Goal: Task Accomplishment & Management: Manage account settings

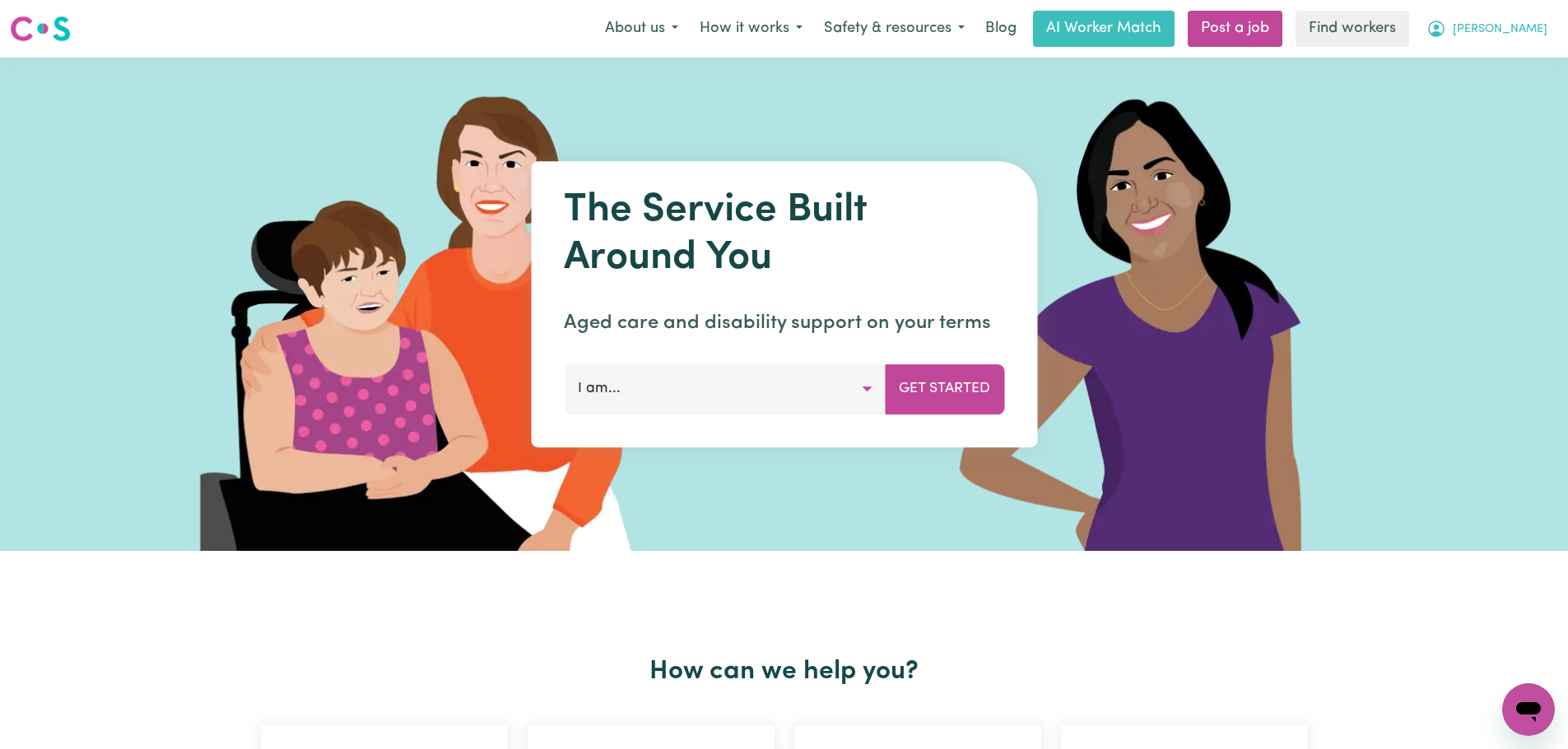
click at [1549, 34] on button "[PERSON_NAME]" at bounding box center [1486, 28] width 142 height 34
click at [1521, 62] on link "My Dashboard" at bounding box center [1492, 64] width 130 height 32
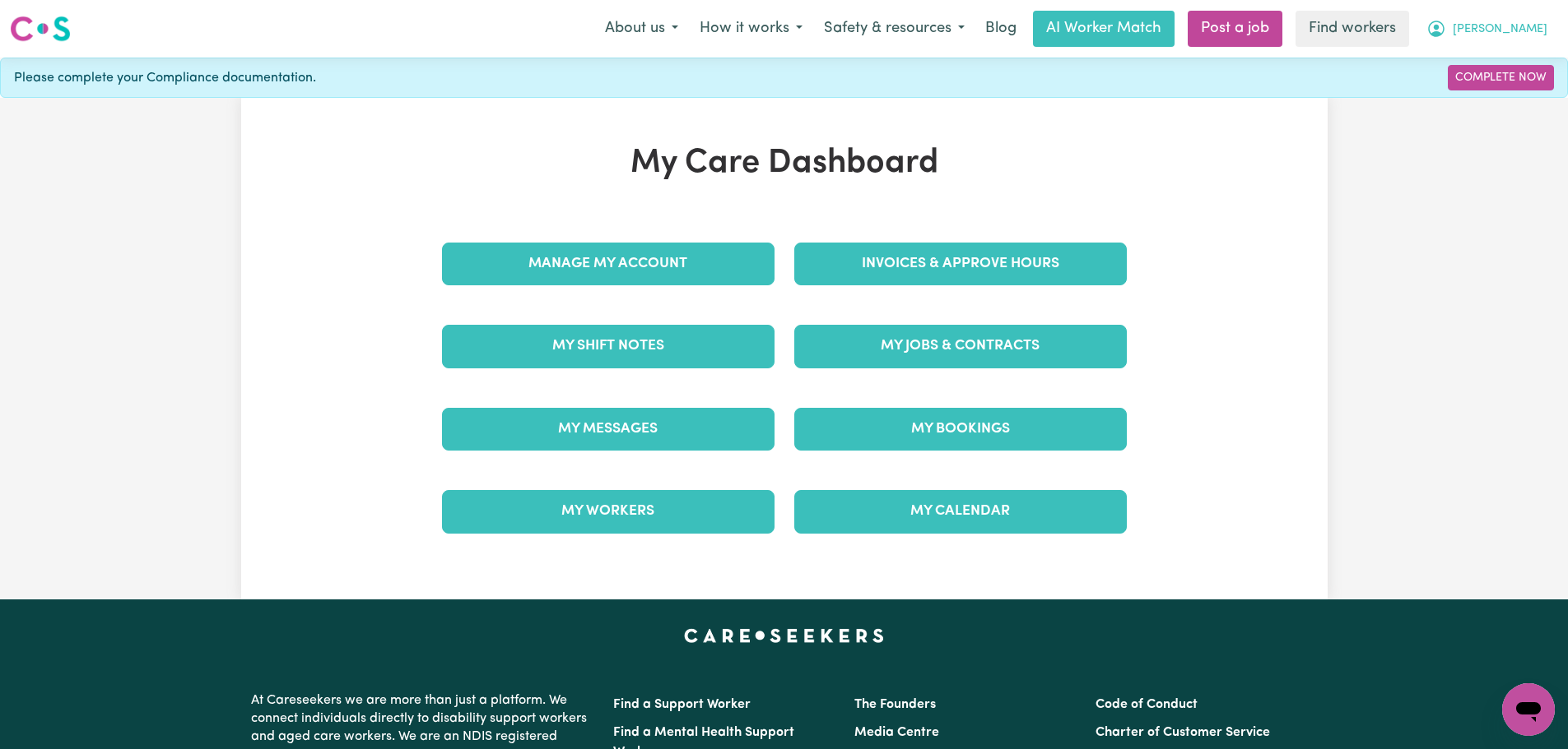
click at [1528, 25] on span "[PERSON_NAME]" at bounding box center [1500, 29] width 95 height 18
click at [1415, 393] on div "My Care Dashboard Manage My Account Invoices & Approve Hours My Shift Notes My …" at bounding box center [784, 349] width 1568 height 502
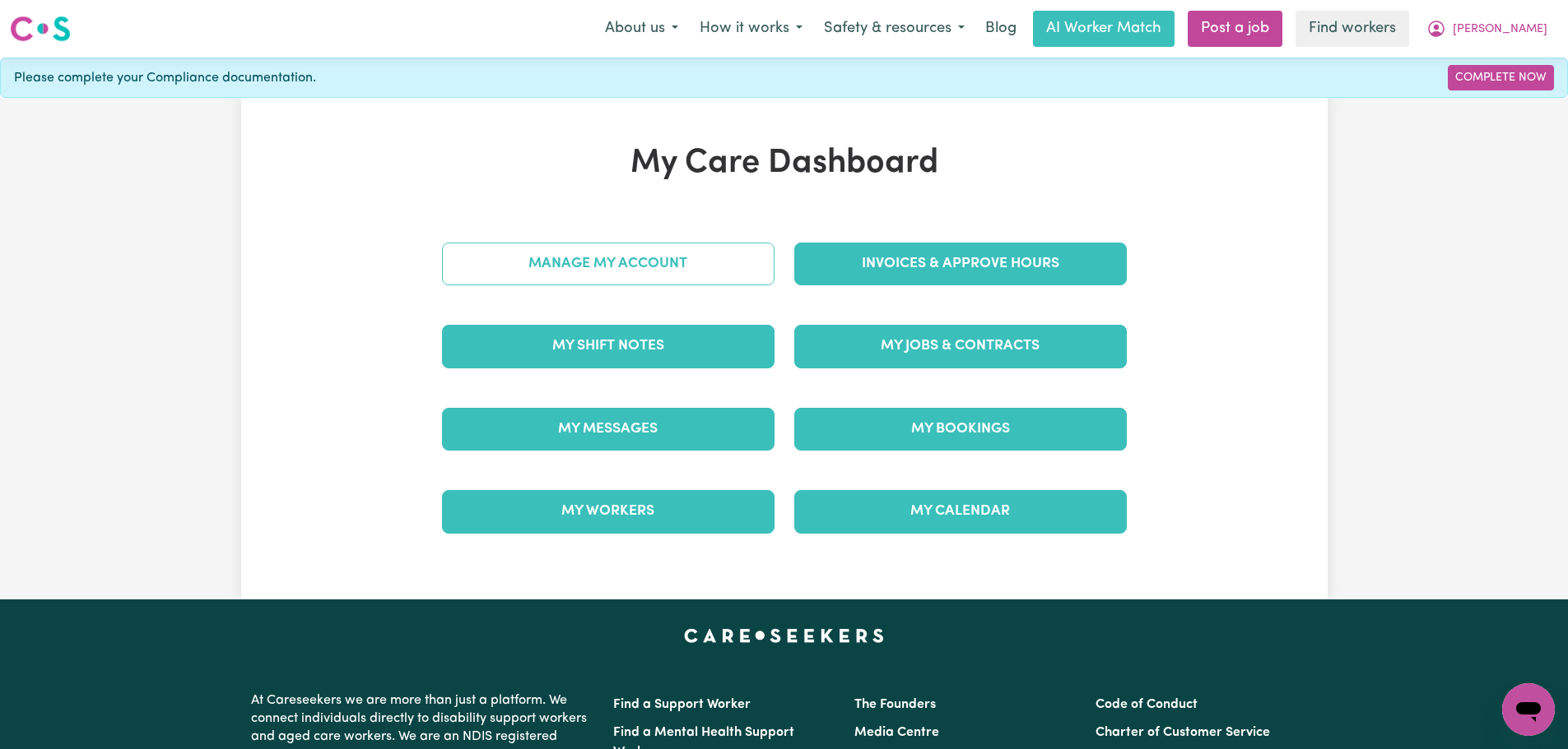
click at [658, 276] on link "Manage My Account" at bounding box center [607, 264] width 332 height 43
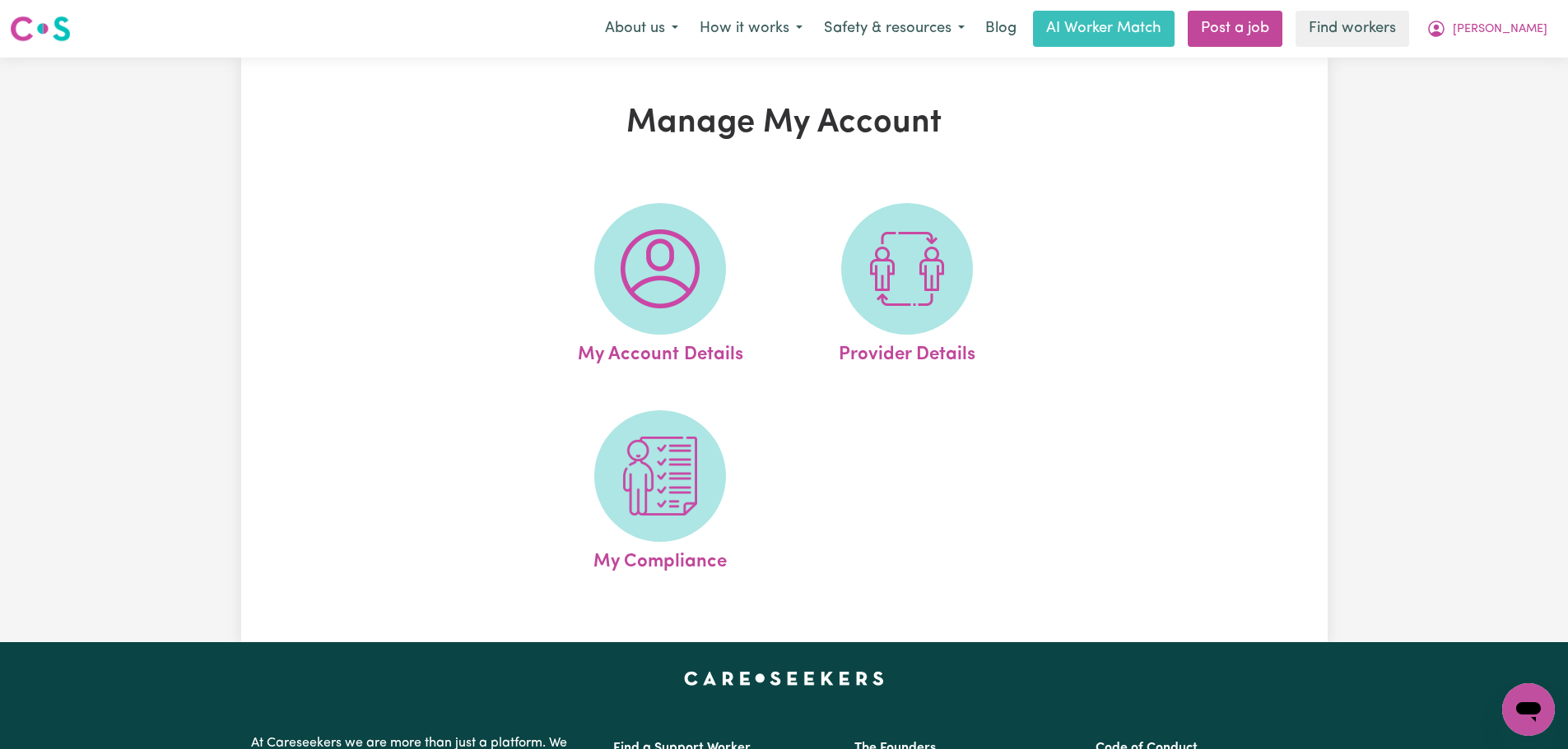
click at [658, 276] on img at bounding box center [660, 269] width 79 height 79
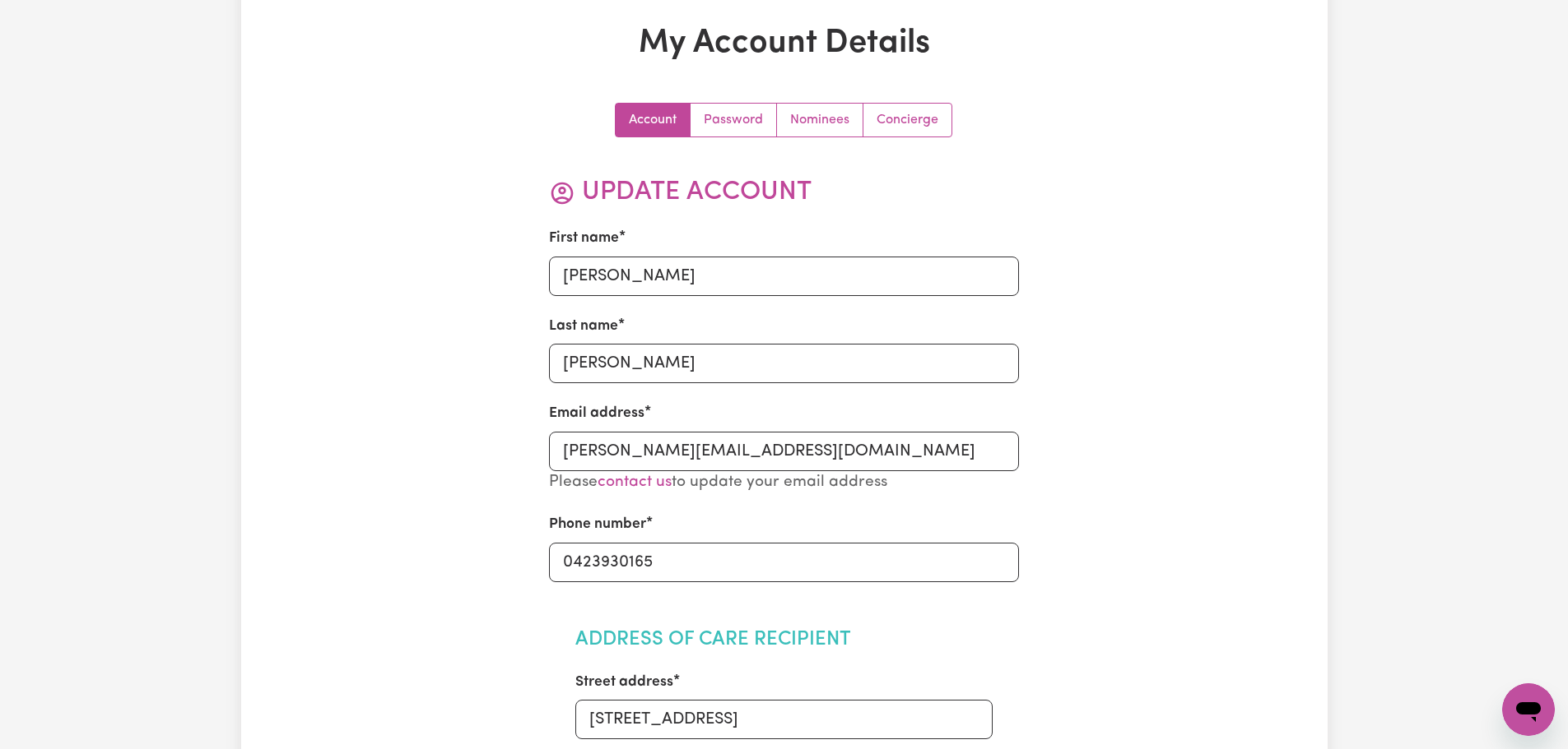
scroll to position [82, 0]
click at [775, 445] on input "[PERSON_NAME][EMAIL_ADDRESS][DOMAIN_NAME]" at bounding box center [784, 449] width 470 height 39
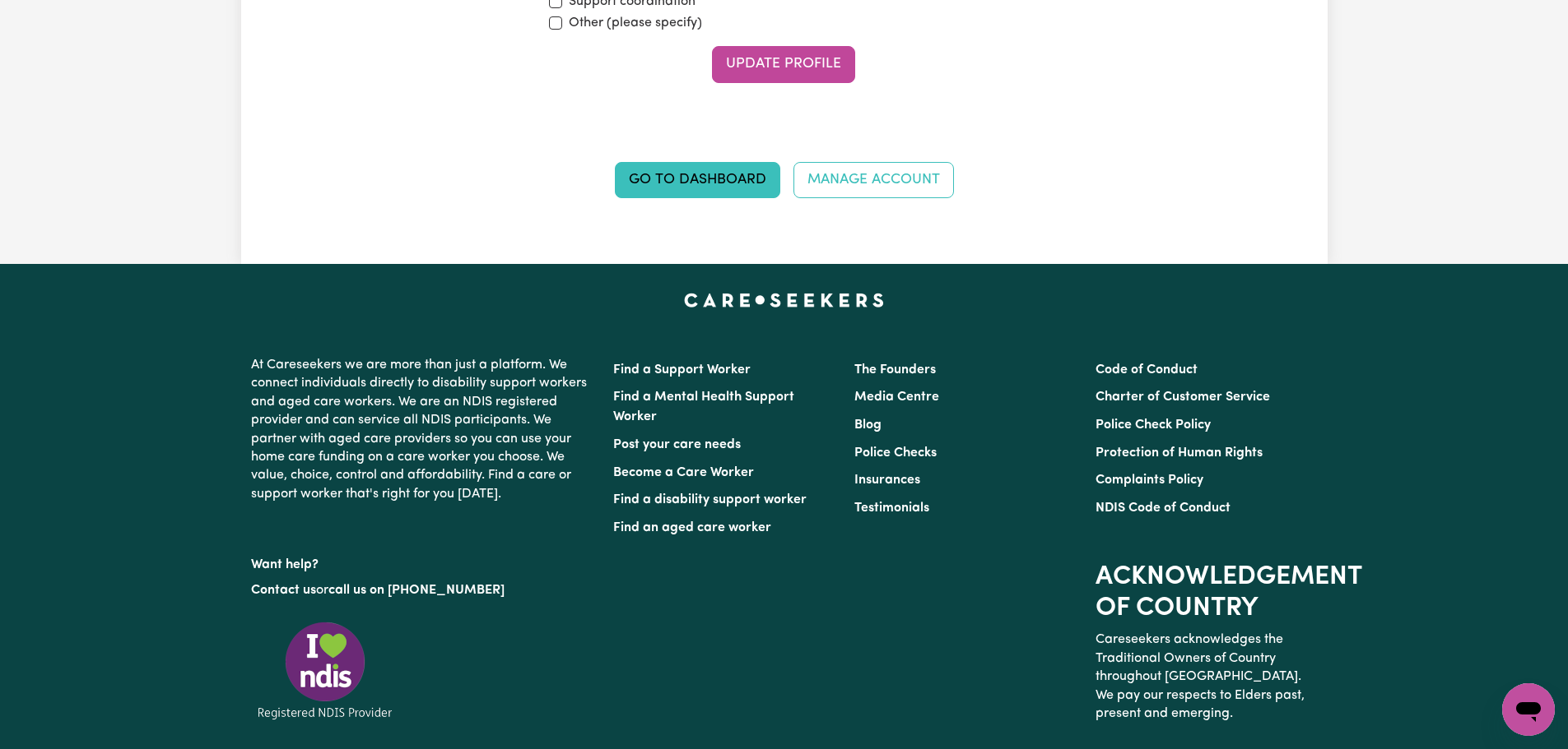
scroll to position [2468, 0]
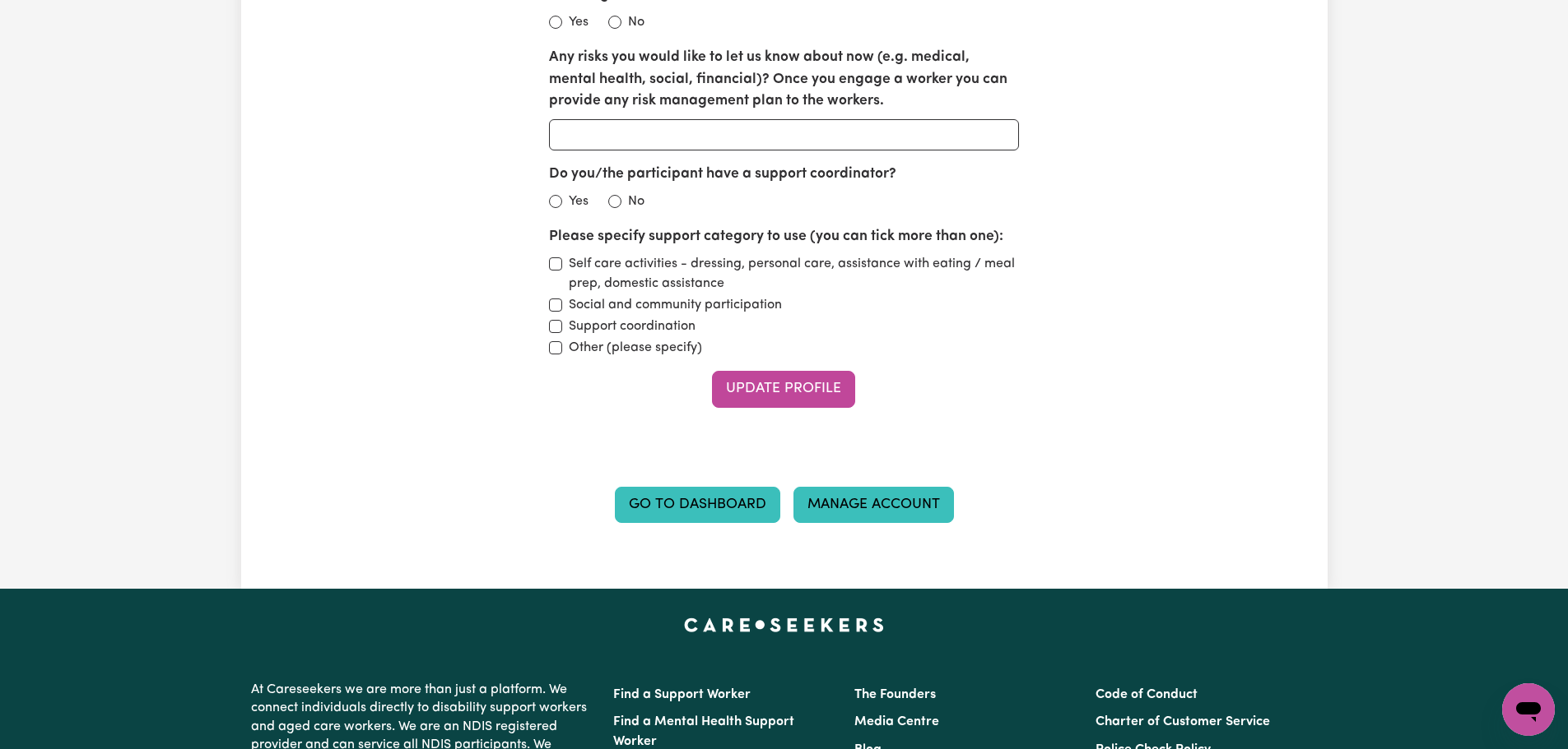
click at [904, 507] on link "Manage Account" at bounding box center [873, 505] width 160 height 36
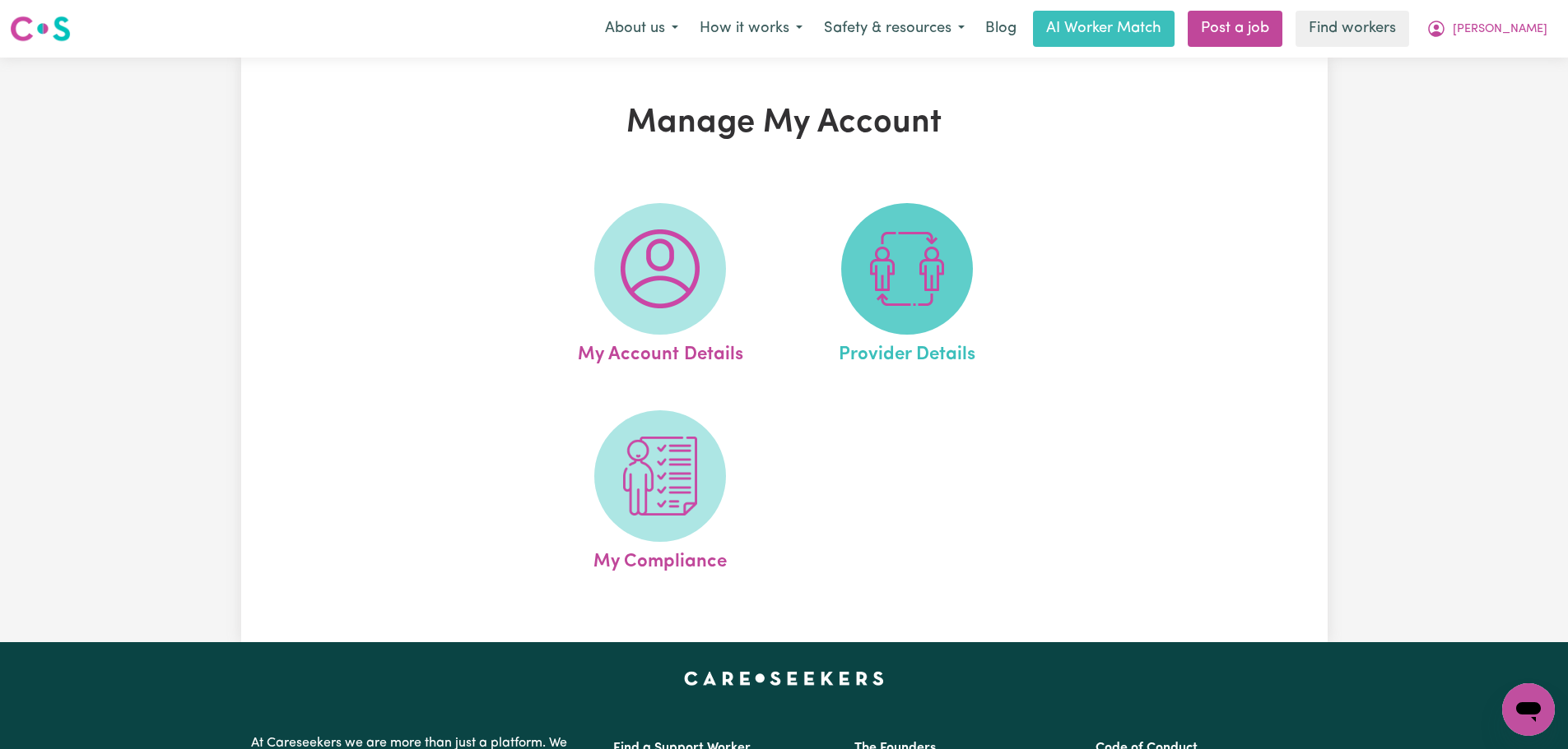
click at [916, 243] on img at bounding box center [907, 269] width 79 height 79
select select "AGED_HOME_CARE"
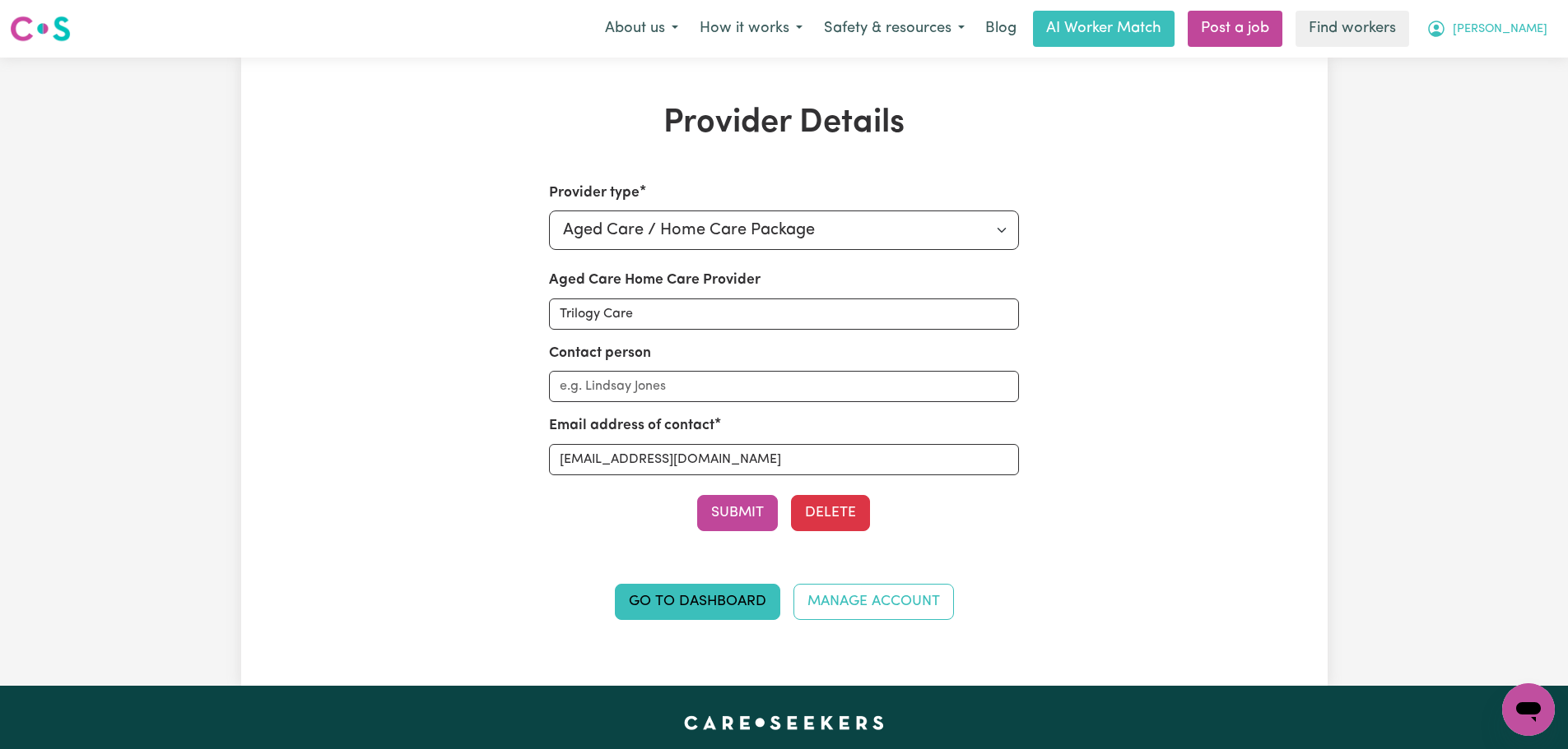
click at [1548, 28] on button "[PERSON_NAME]" at bounding box center [1486, 28] width 142 height 34
click at [1487, 102] on link "Logout" at bounding box center [1492, 95] width 130 height 32
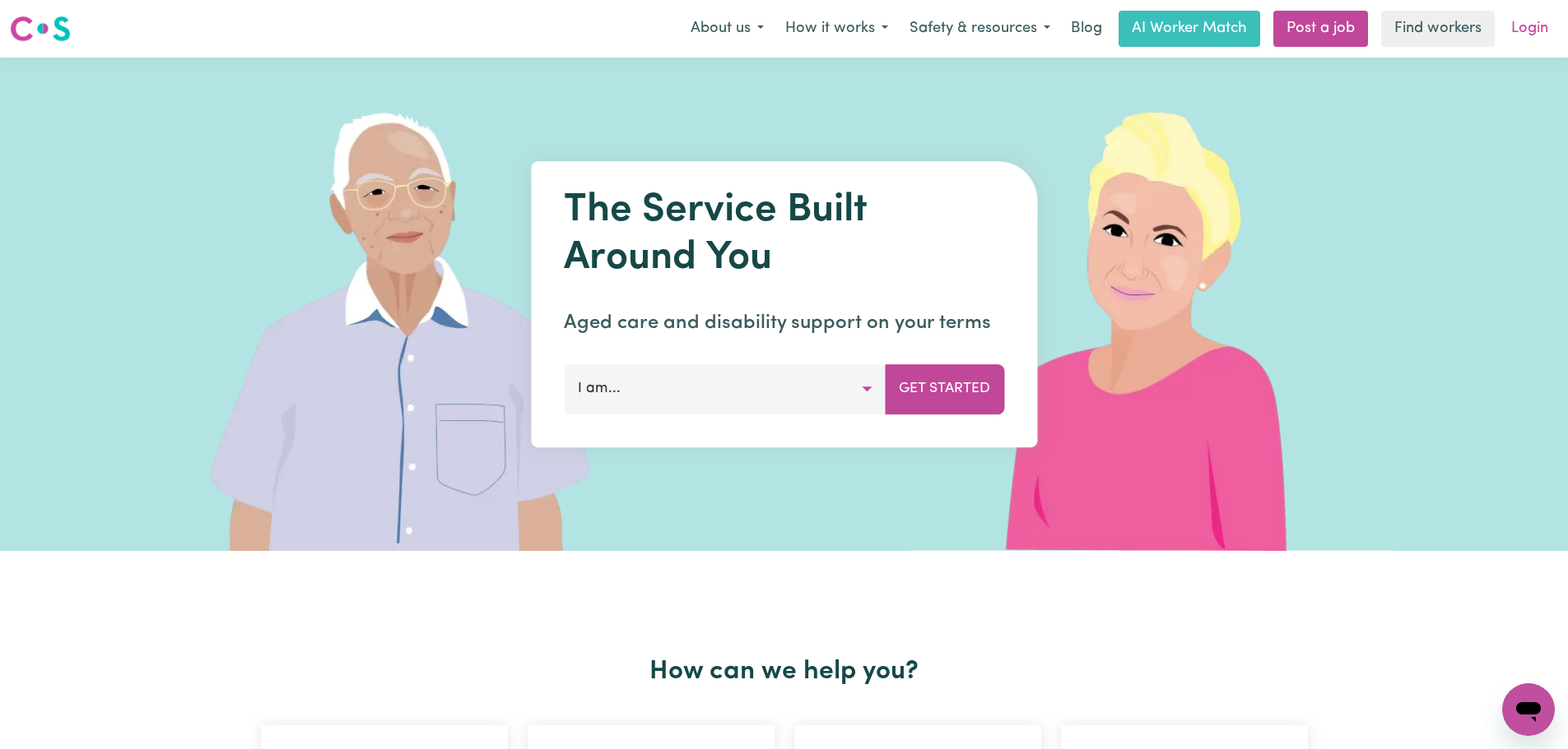
click at [1515, 27] on link "Login" at bounding box center [1529, 28] width 57 height 36
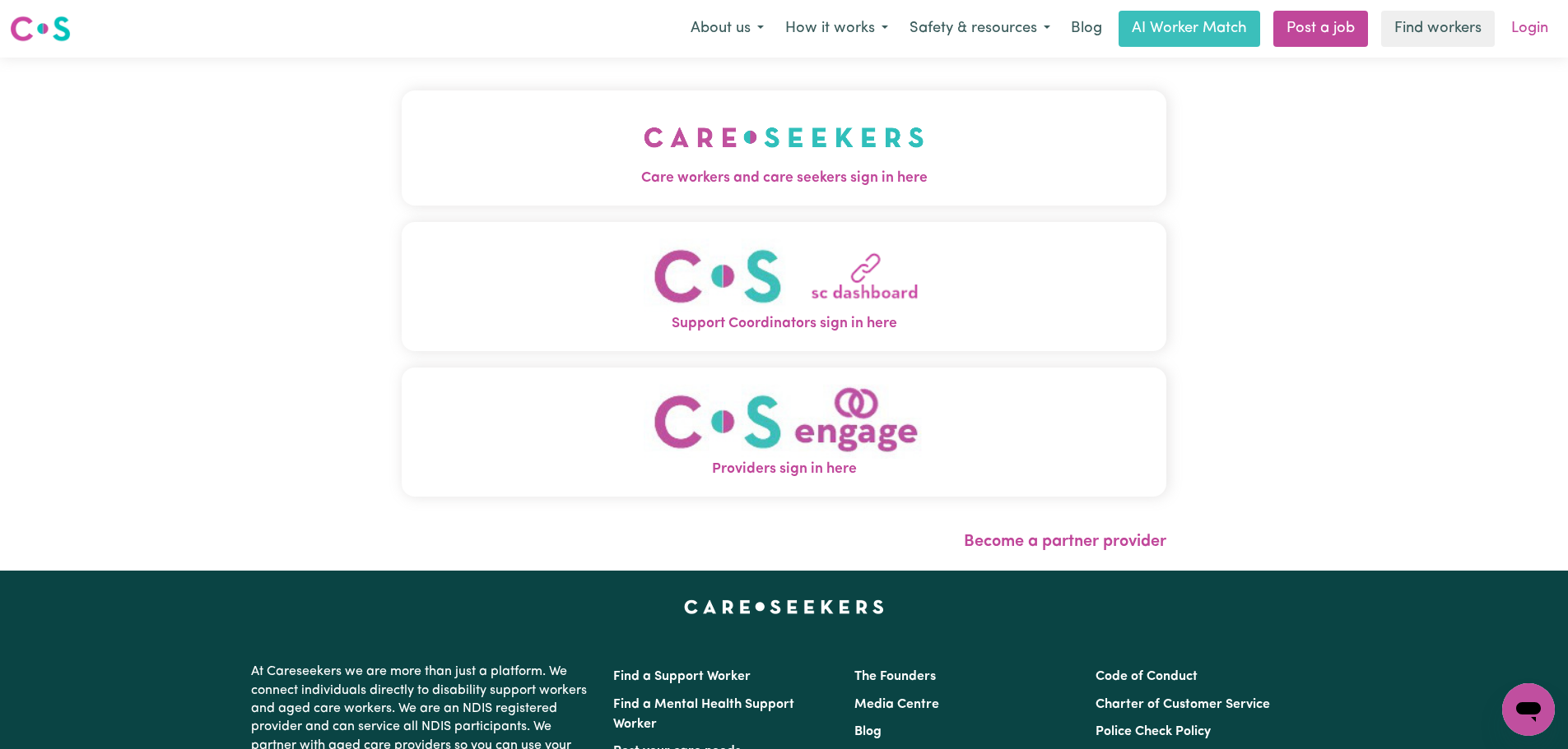
click at [1529, 25] on link "Login" at bounding box center [1529, 28] width 57 height 36
click at [908, 279] on img "Support Coordinators sign in here" at bounding box center [784, 275] width 280 height 74
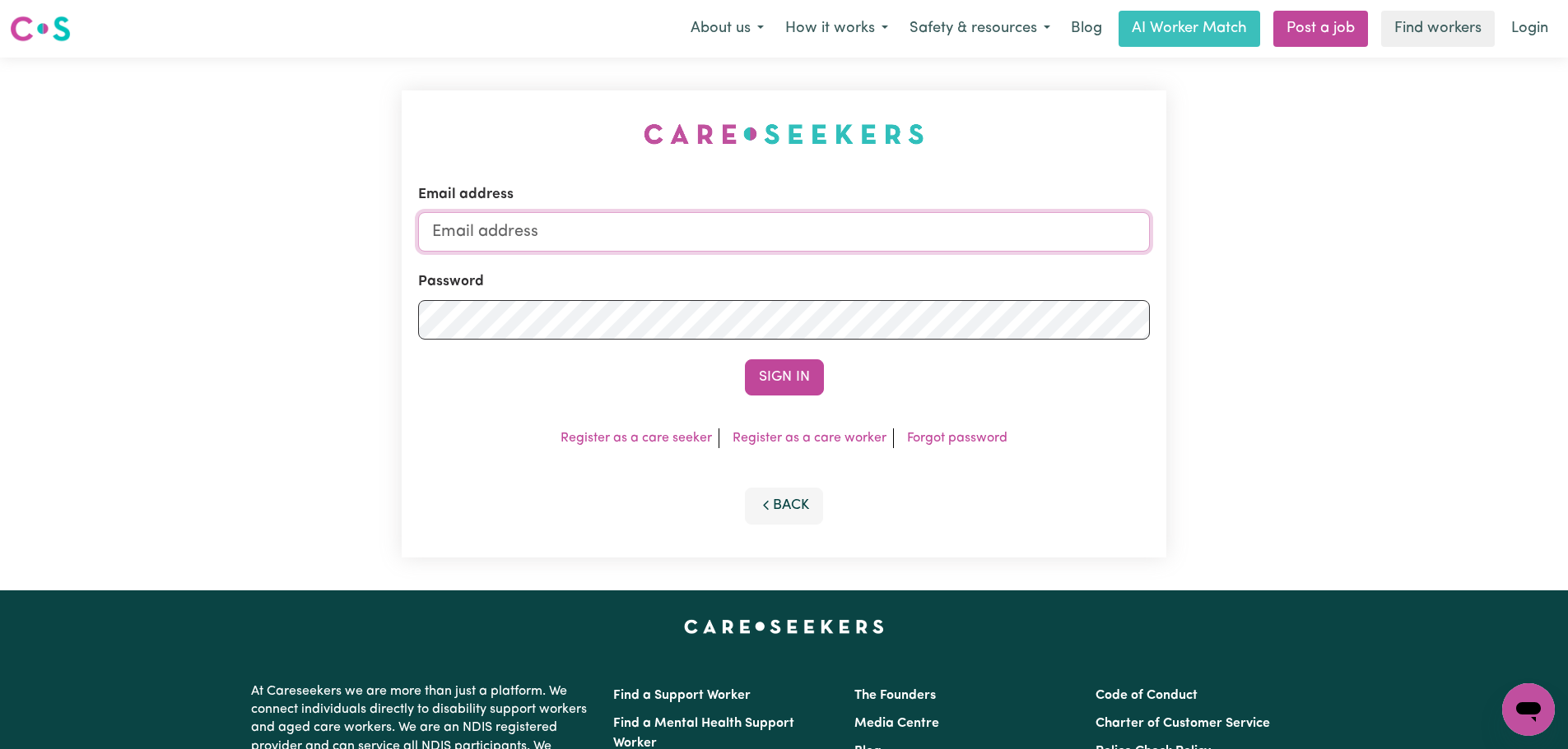
type input "[PERSON_NAME][EMAIL_ADDRESS][DOMAIN_NAME]"
click at [792, 386] on button "Sign In" at bounding box center [784, 377] width 79 height 36
